Goal: Task Accomplishment & Management: Complete application form

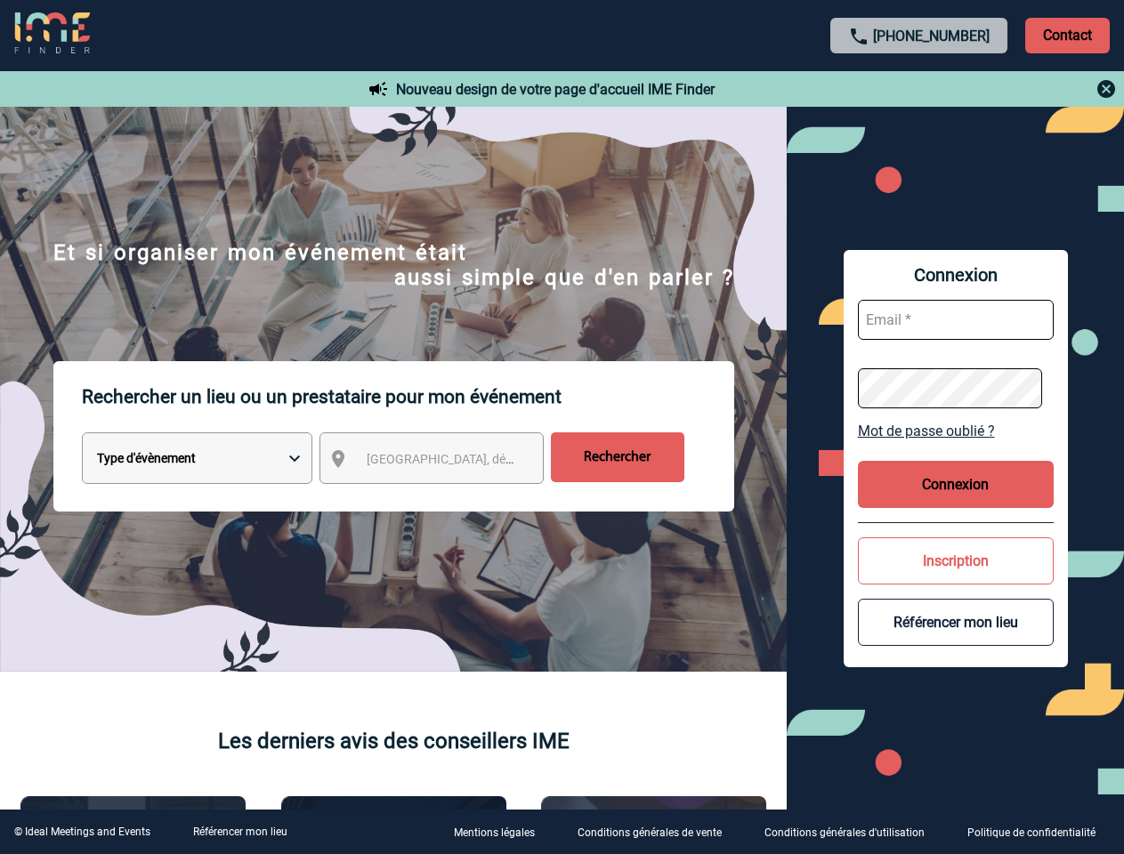
click at [561, 427] on p "Rechercher un lieu ou un prestataire pour mon événement" at bounding box center [408, 396] width 652 height 71
click at [1067, 35] on p "Contact" at bounding box center [1067, 36] width 85 height 36
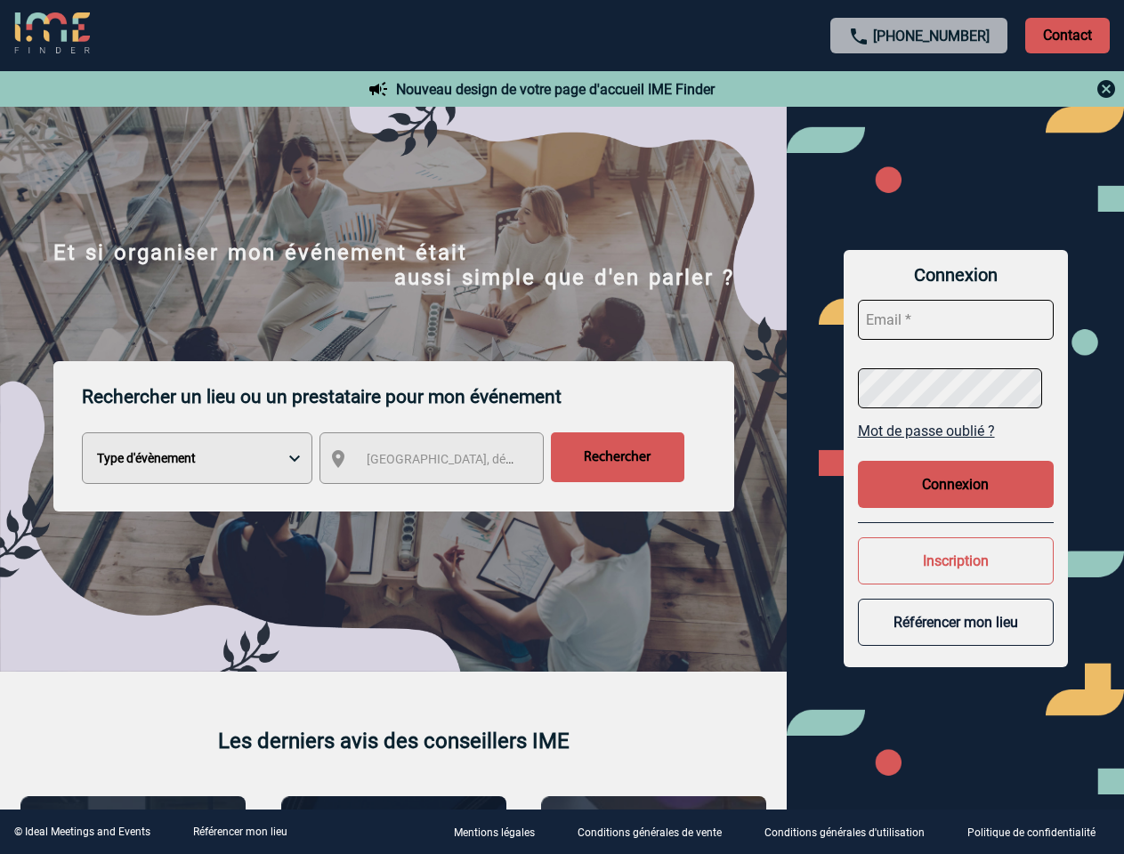
click at [919, 89] on div at bounding box center [562, 427] width 1124 height 854
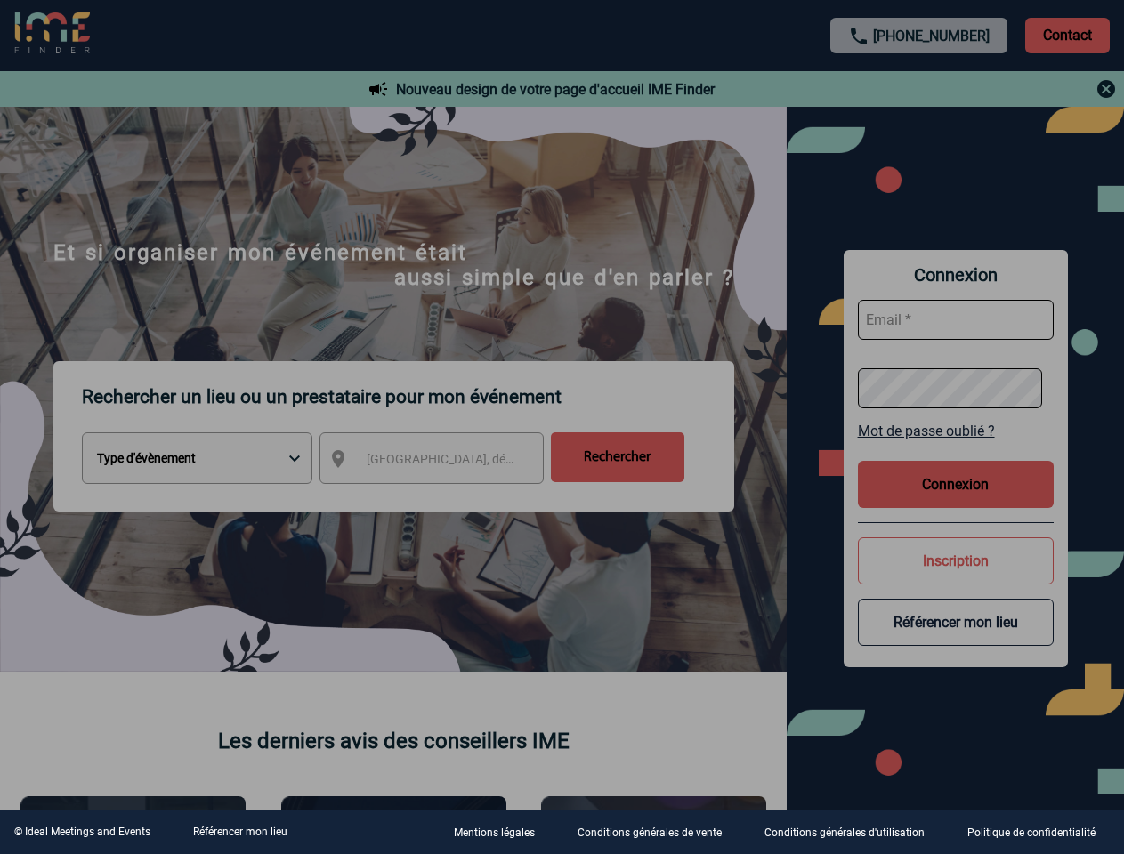
click at [448, 462] on div at bounding box center [562, 427] width 1124 height 854
click at [956, 431] on div at bounding box center [562, 427] width 1124 height 854
click at [956, 484] on div at bounding box center [562, 427] width 1124 height 854
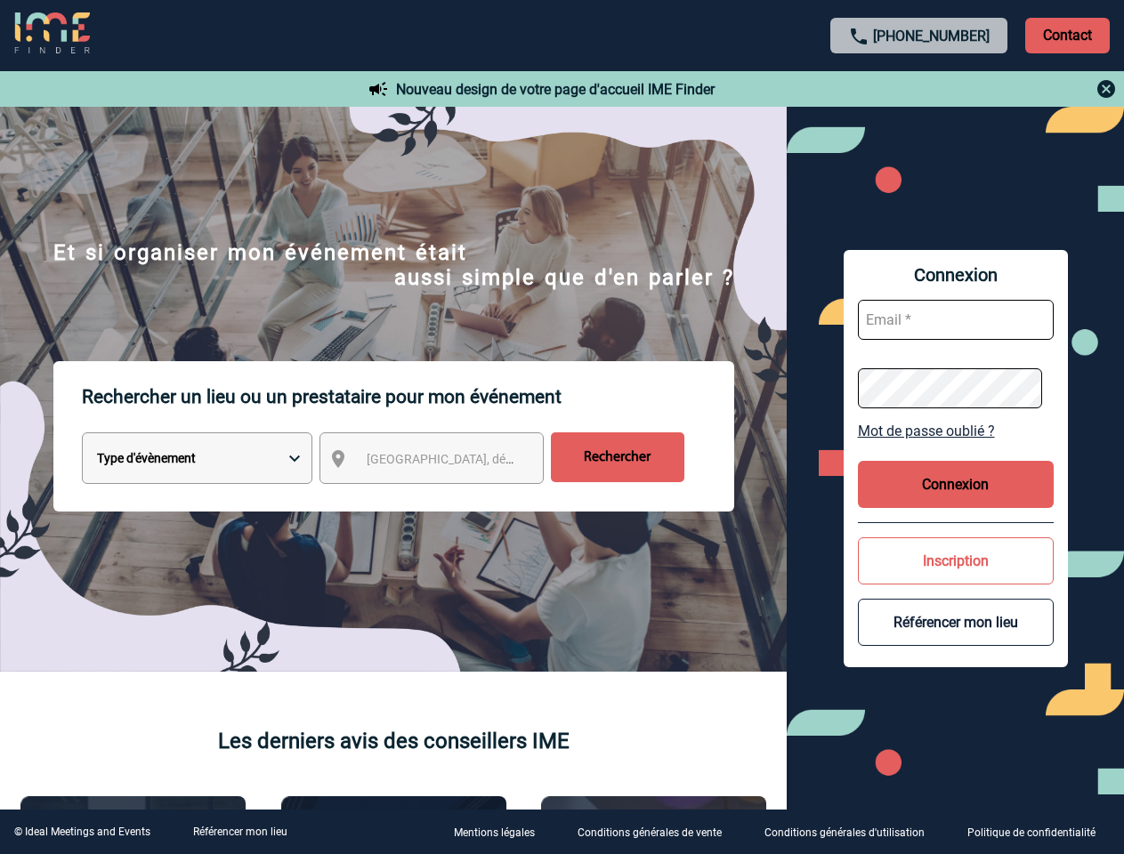
click at [956, 561] on button "Inscription" at bounding box center [956, 560] width 196 height 47
click at [956, 622] on button "Référencer mon lieu" at bounding box center [956, 622] width 196 height 47
click at [239, 832] on link "Référencer mon lieu" at bounding box center [240, 832] width 94 height 12
